Goal: Check status: Check status

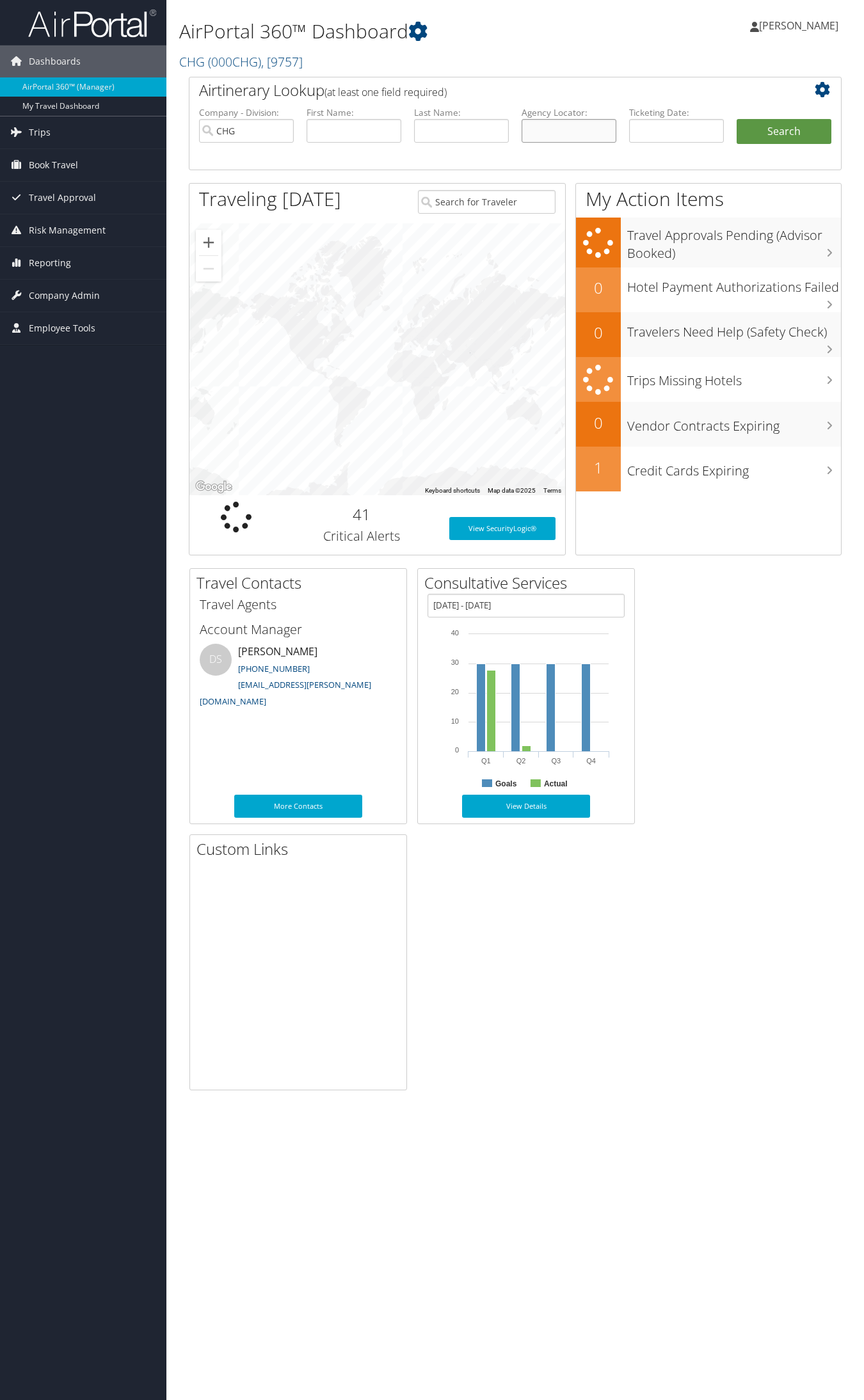
click at [552, 126] on input "text" at bounding box center [569, 131] width 94 height 24
click at [553, 123] on input "text" at bounding box center [569, 131] width 94 height 24
paste input "QUEQOJ"
type input "QUEQOJ"
click at [736, 119] on button "Search" at bounding box center [783, 132] width 94 height 26
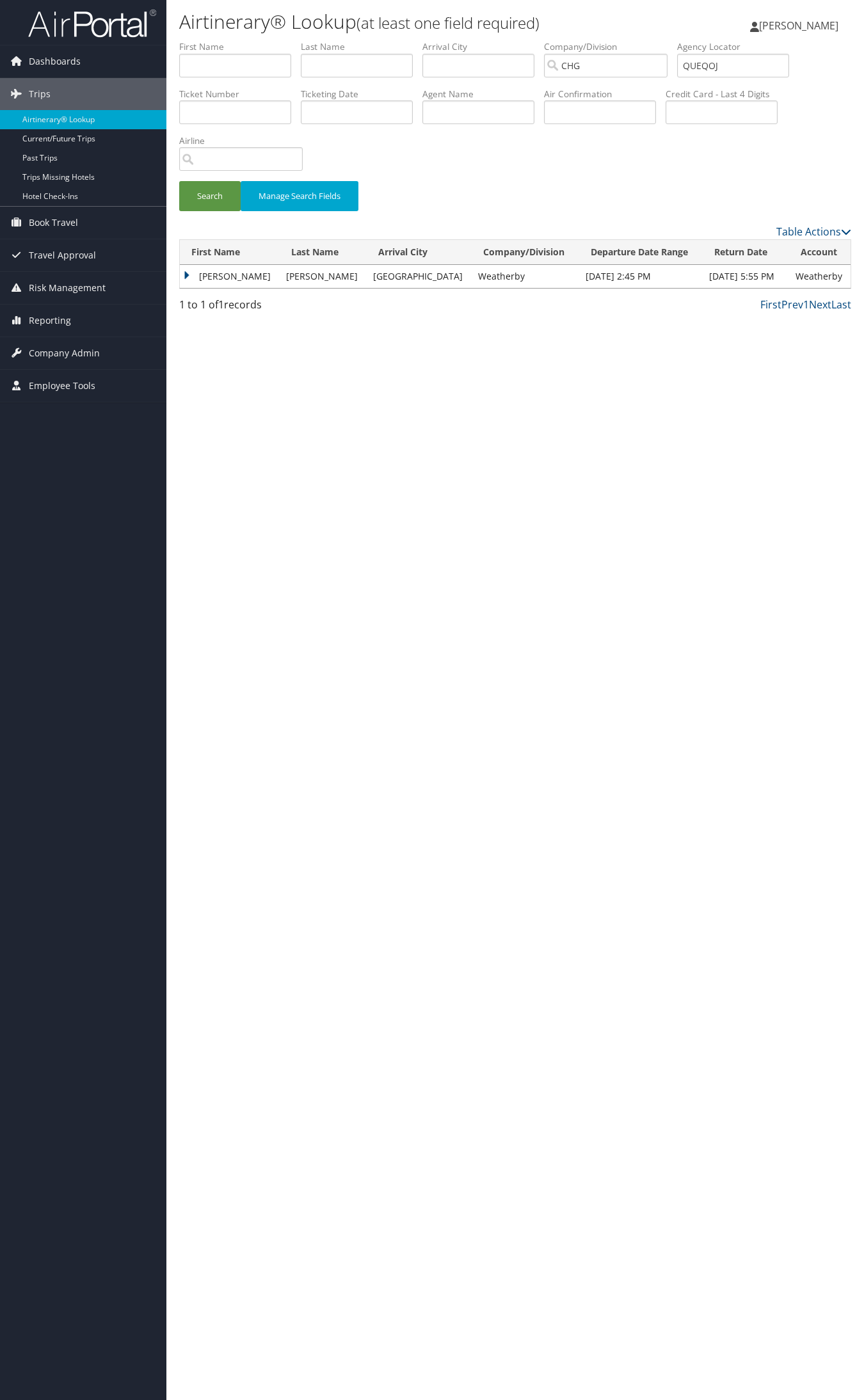
click at [215, 275] on td "[PERSON_NAME]" at bounding box center [229, 276] width 100 height 23
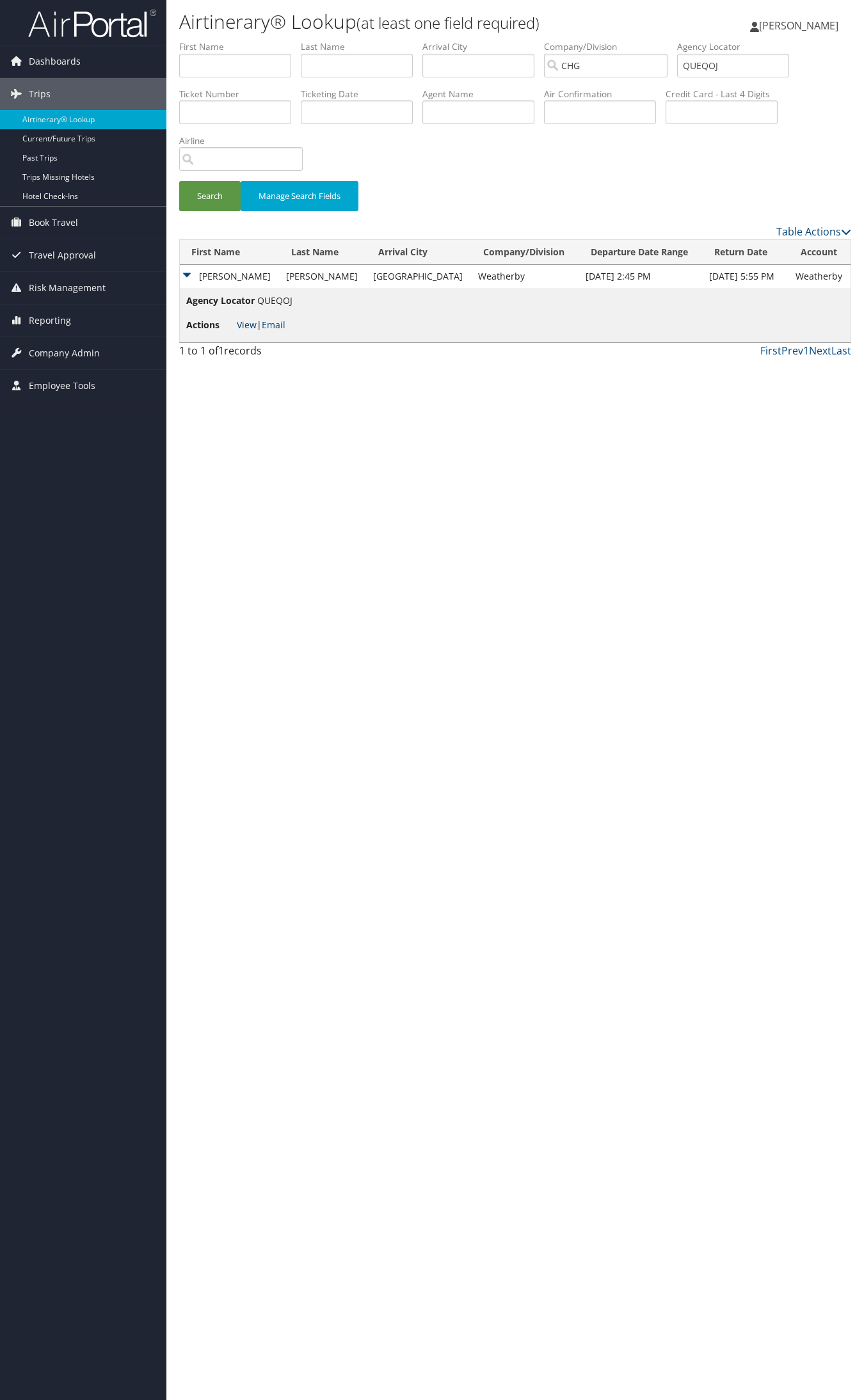
click at [244, 323] on link "View" at bounding box center [246, 324] width 20 height 12
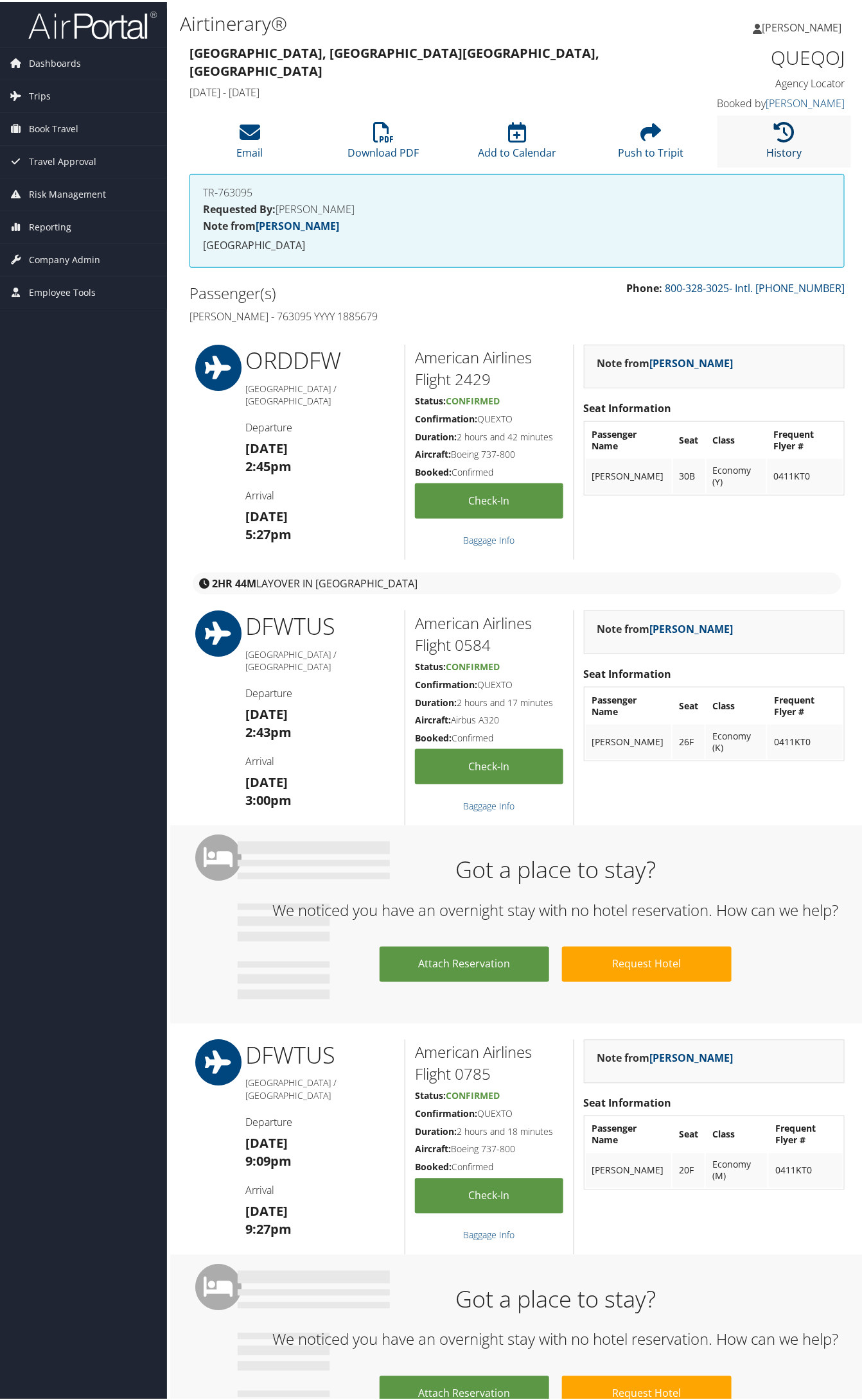
click at [766, 146] on link "History" at bounding box center [783, 143] width 35 height 31
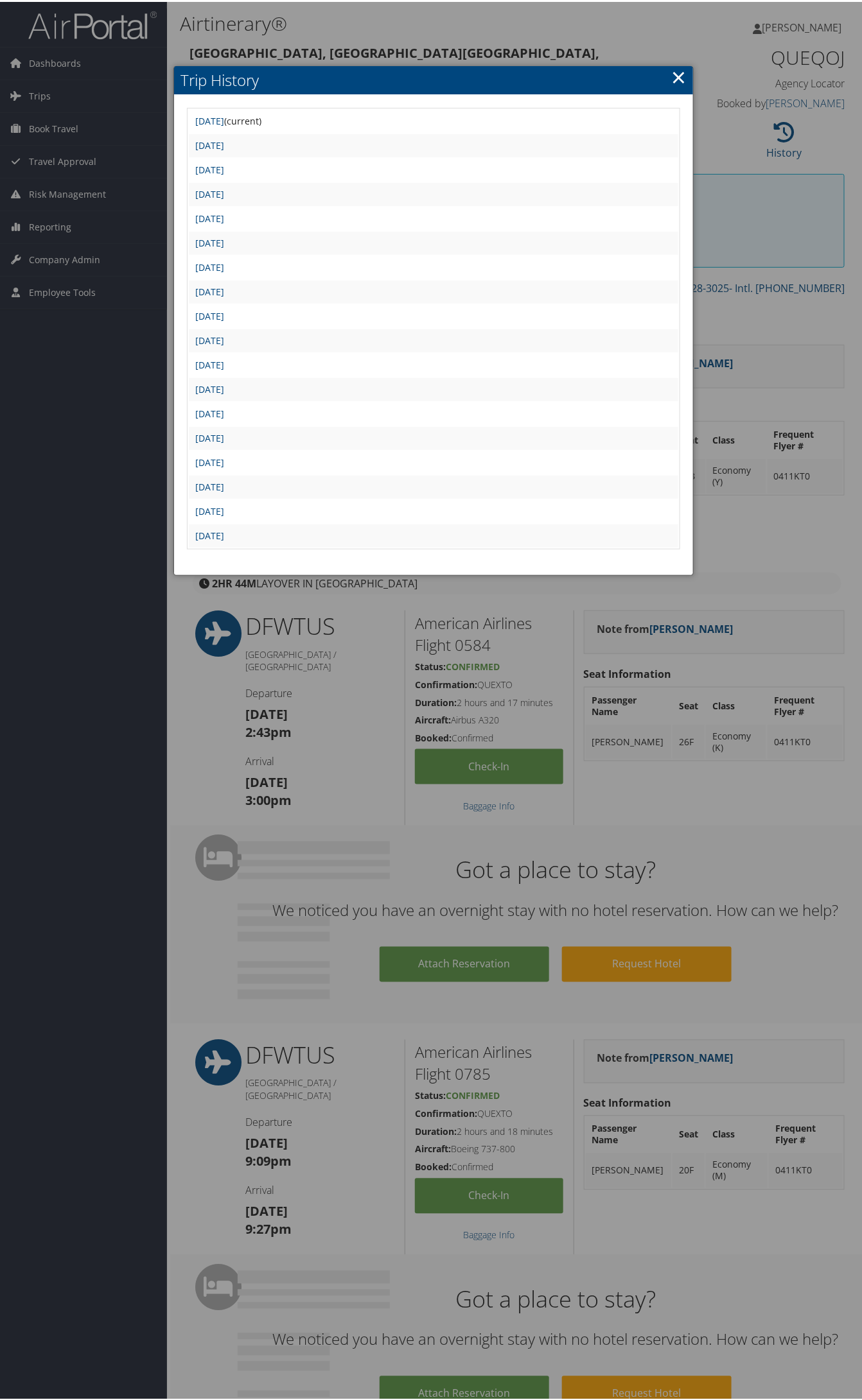
drag, startPoint x: 674, startPoint y: 72, endPoint x: 674, endPoint y: 167, distance: 95.0
click at [674, 72] on link "×" at bounding box center [677, 75] width 15 height 26
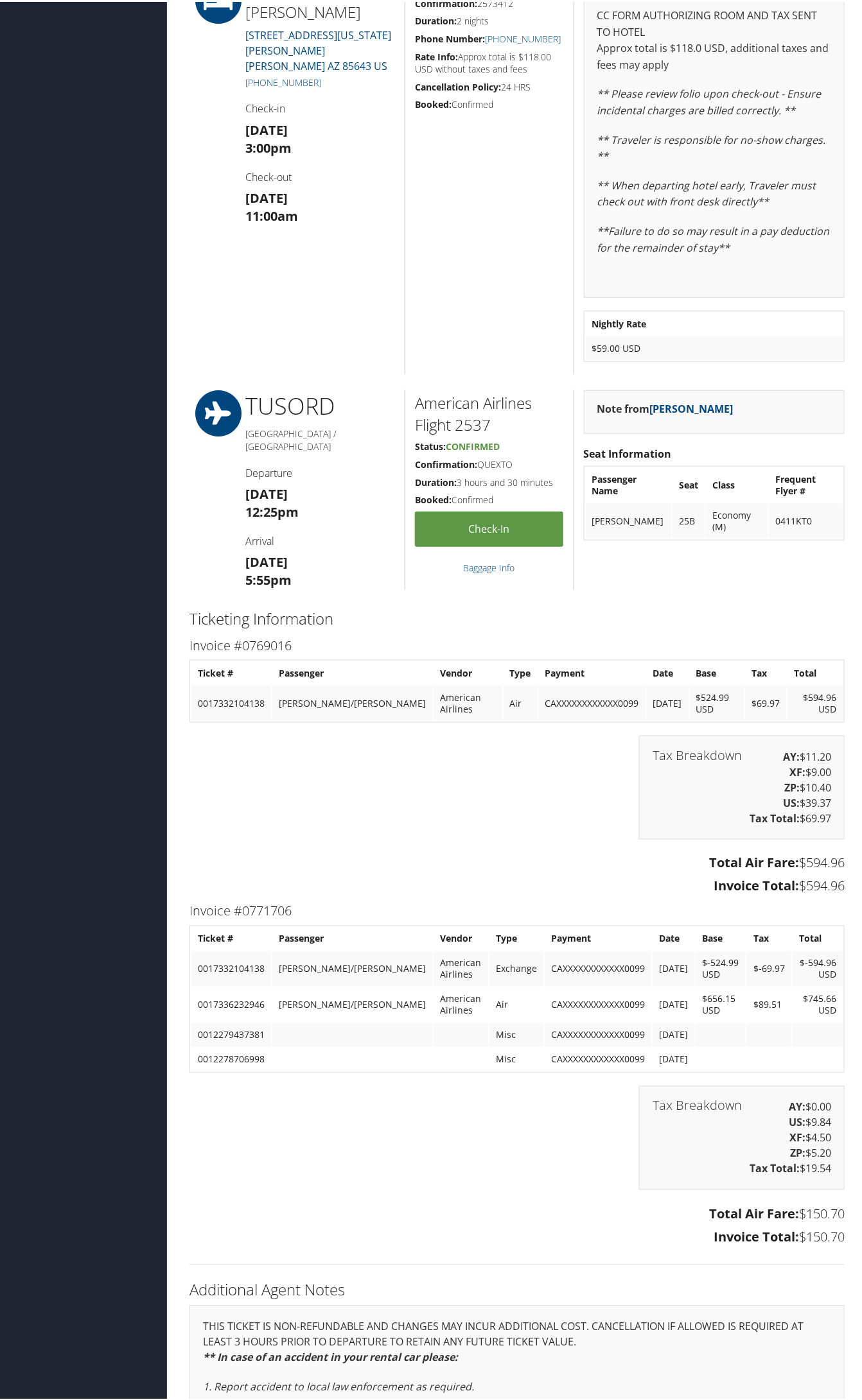
scroll to position [1431, 0]
